Goal: Task Accomplishment & Management: Complete application form

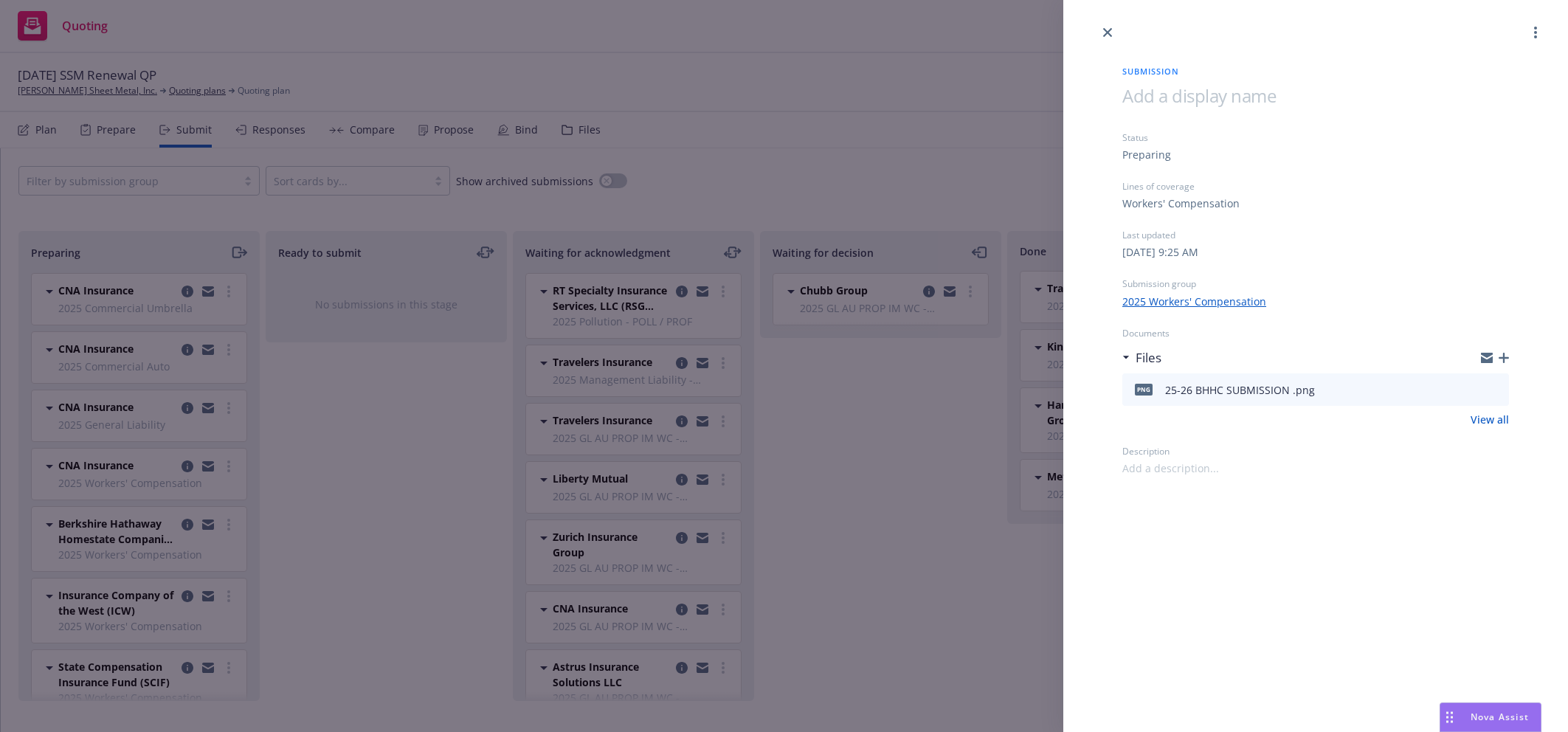
scroll to position [60, 0]
click at [1109, 37] on link "close" at bounding box center [1107, 32] width 18 height 18
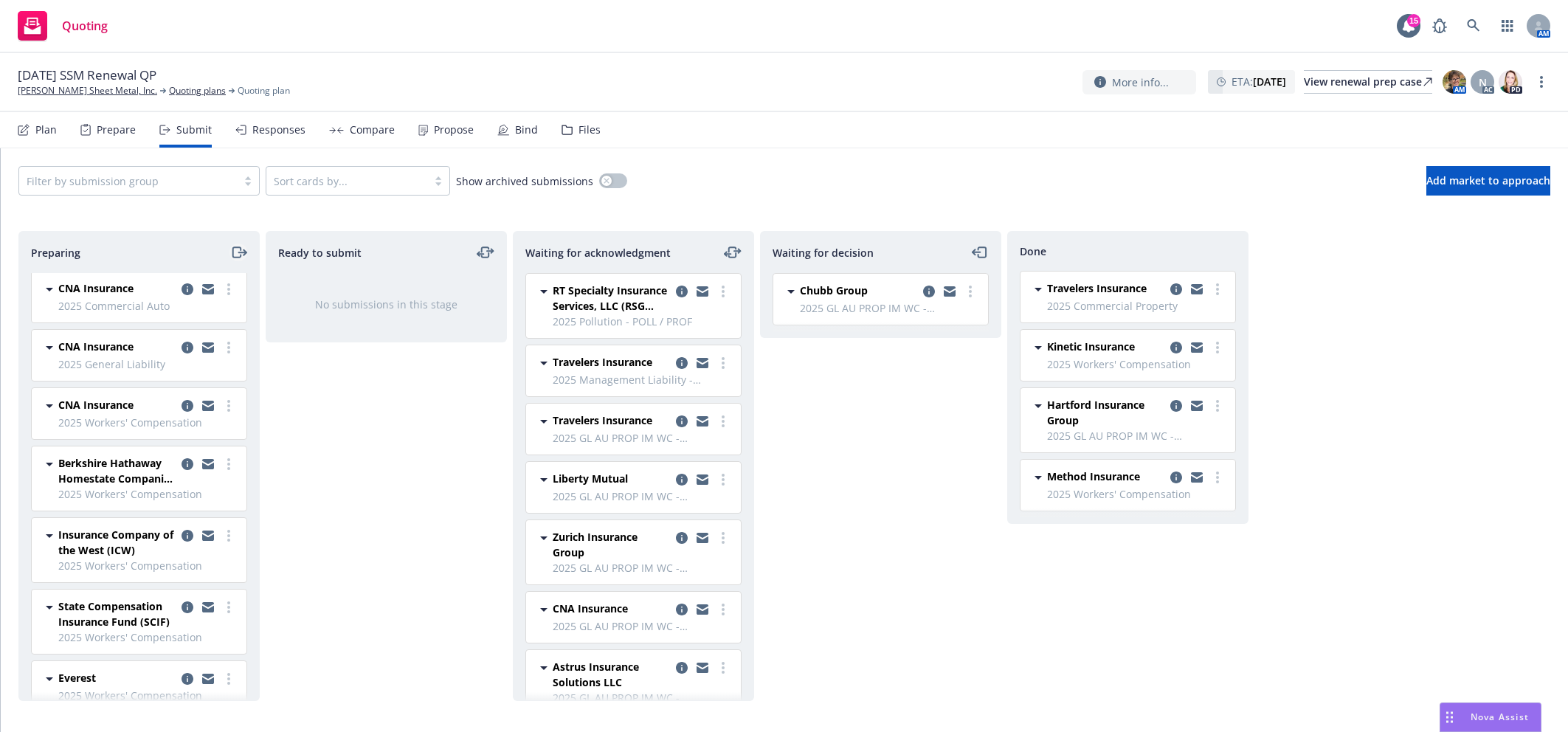
click at [235, 250] on icon "moveRight" at bounding box center [239, 252] width 17 height 18
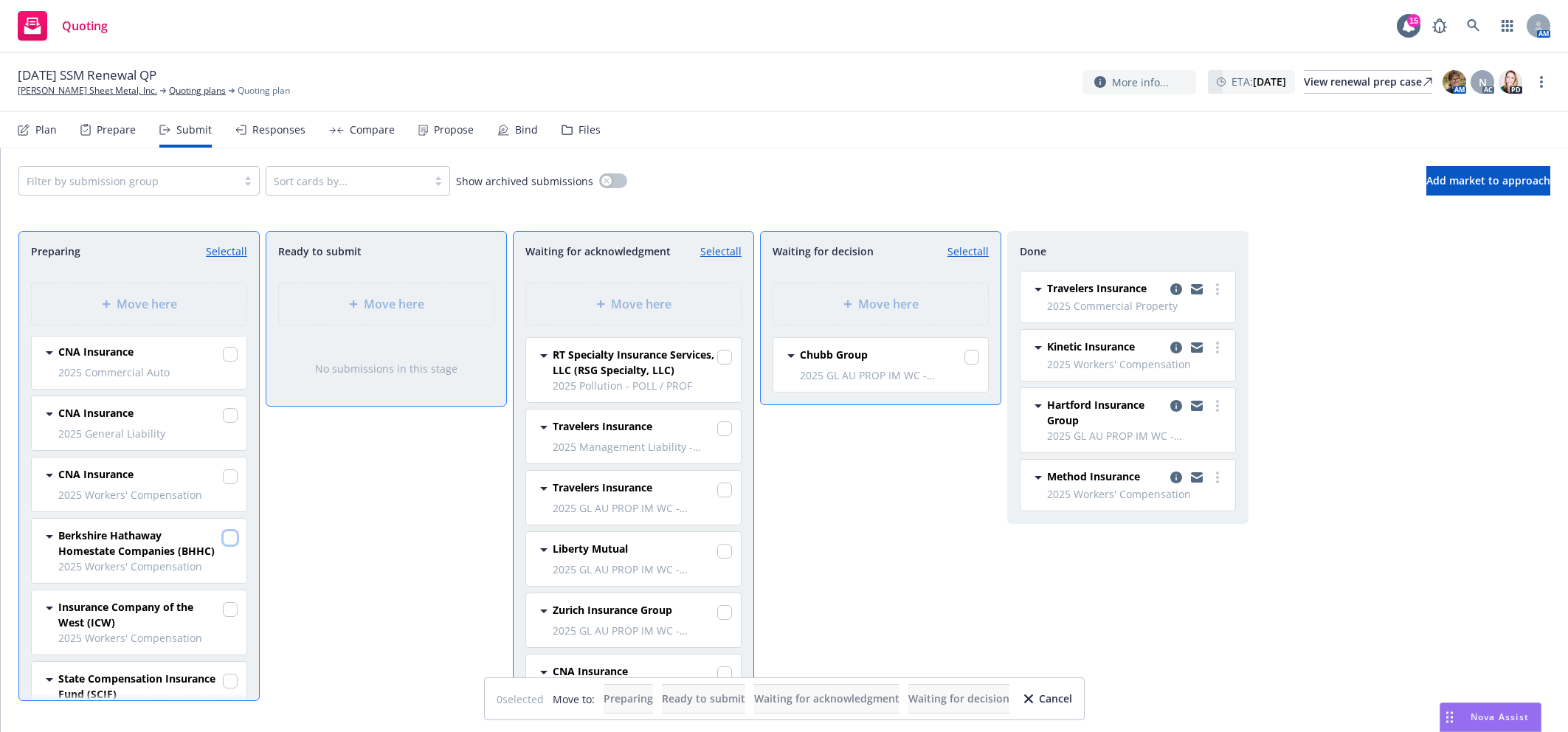
click at [223, 545] on input "checkbox" at bounding box center [230, 538] width 15 height 15
checkbox input "true"
click at [223, 608] on input "checkbox" at bounding box center [230, 609] width 15 height 15
checkbox input "true"
click at [635, 300] on span "Move here" at bounding box center [641, 304] width 60 height 18
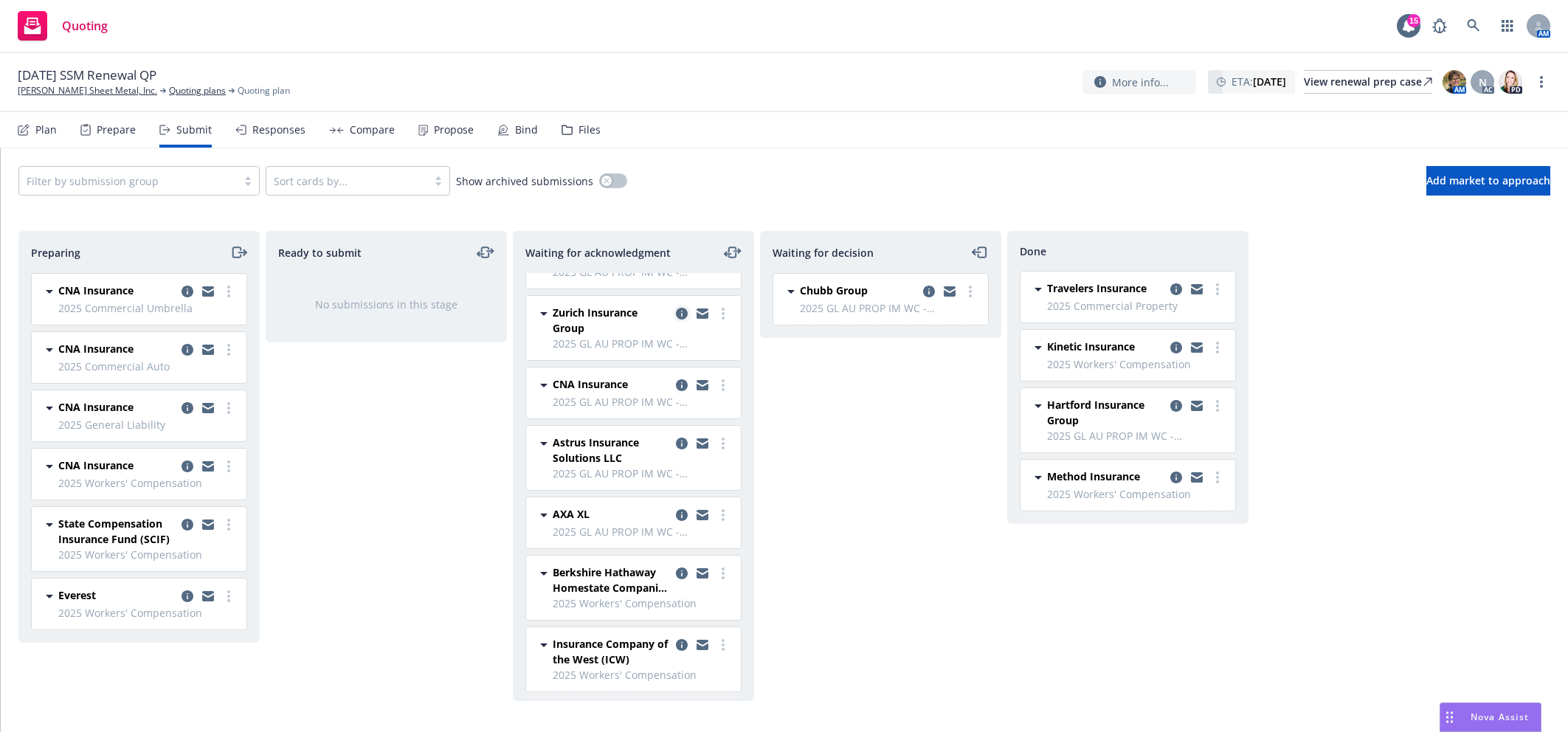
scroll to position [228, 0]
click at [676, 640] on icon "copy logging email" at bounding box center [681, 640] width 12 height 12
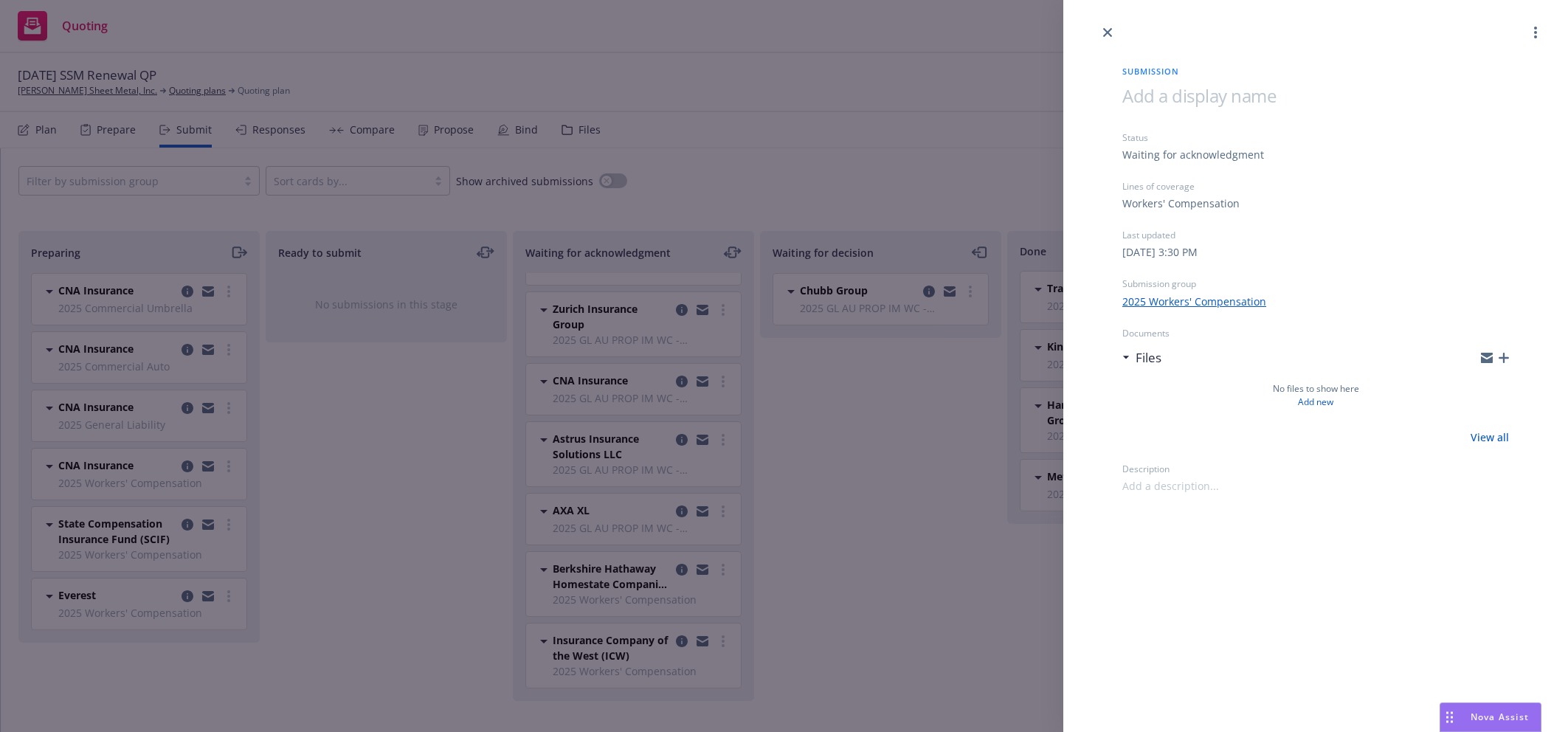
click at [1322, 500] on div "Submission Status Waiting for acknowledgment Lines of coverage Workers' Compens…" at bounding box center [1315, 366] width 505 height 732
click at [910, 569] on div "Submission Status Waiting for acknowledgment Lines of coverage Workers' Compens…" at bounding box center [784, 366] width 1568 height 732
